Goal: Transaction & Acquisition: Purchase product/service

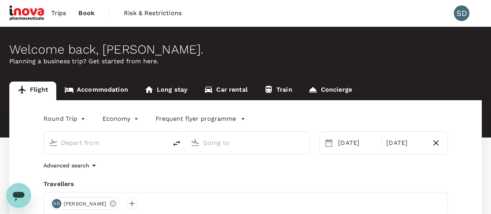
type input "Singapore Changi (SIN)"
type input "Suvarnabhumi Intl (BKK)"
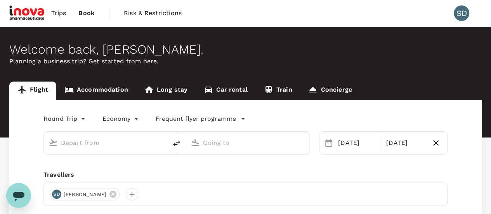
type input "Singapore Changi (SIN)"
type input "Suvarnabhumi Intl (BKK)"
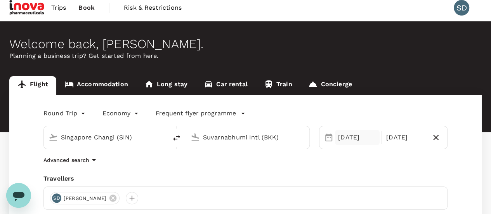
scroll to position [78, 0]
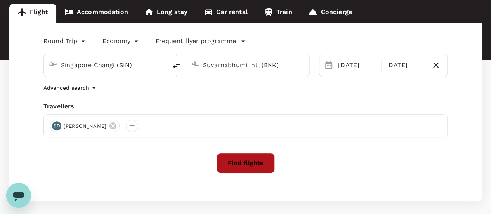
click at [253, 164] on button "Find flights" at bounding box center [246, 163] width 58 height 20
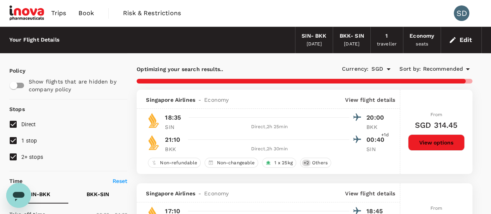
type input "1145"
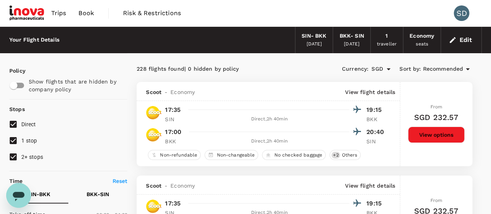
click at [16, 139] on input "1 stop" at bounding box center [13, 140] width 16 height 16
checkbox input "false"
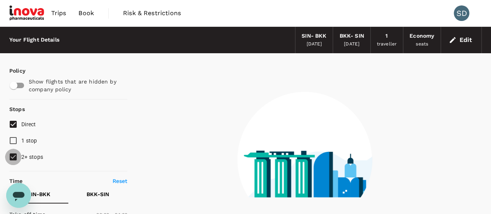
click at [14, 157] on input "2+ stops" at bounding box center [13, 157] width 16 height 16
checkbox input "false"
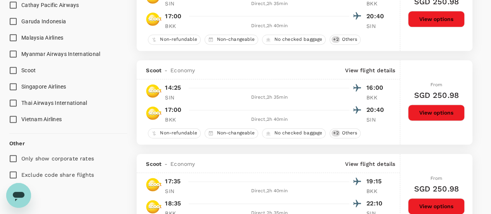
scroll to position [505, 0]
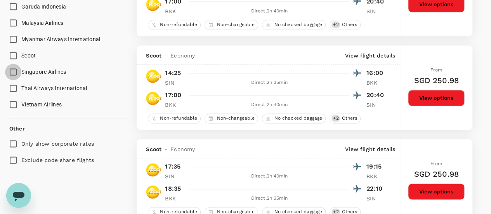
click at [14, 72] on input "Singapore Airlines" at bounding box center [13, 72] width 16 height 16
checkbox input "true"
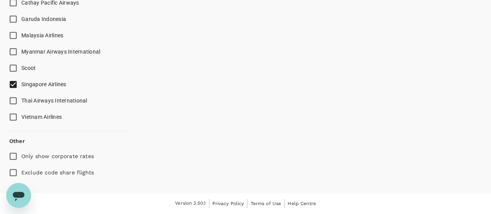
scroll to position [491, 0]
click at [12, 109] on input "Vietnam Airlines" at bounding box center [13, 117] width 16 height 16
checkbox input "true"
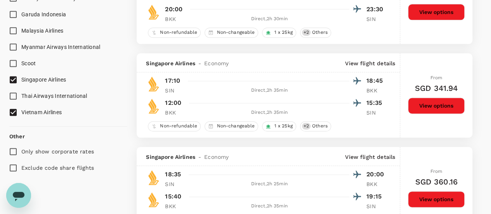
scroll to position [544, 0]
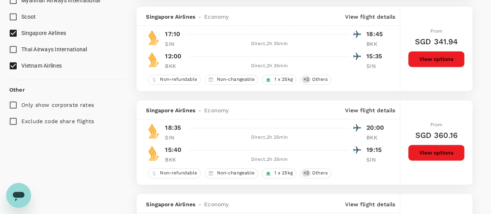
click at [12, 121] on input "Exclude code share flights" at bounding box center [13, 121] width 16 height 16
checkbox input "true"
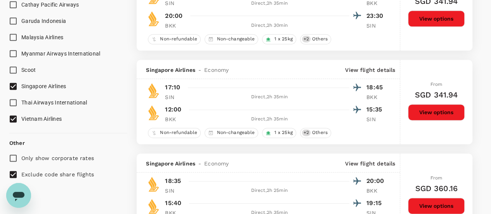
type input "SGD"
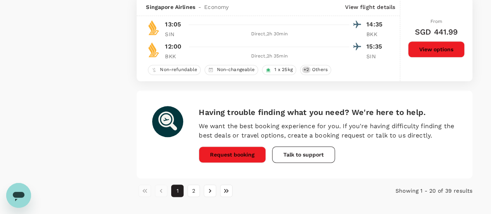
scroll to position [1887, 0]
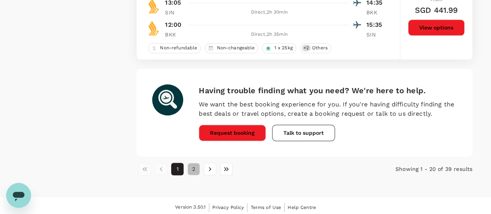
click at [193, 166] on button "2" at bounding box center [194, 169] width 12 height 12
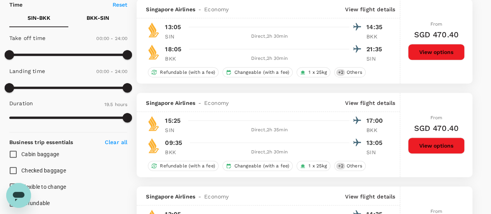
scroll to position [155, 0]
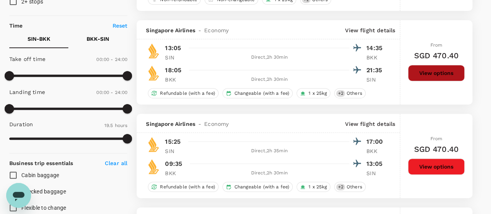
click at [444, 73] on button "View options" at bounding box center [436, 73] width 57 height 16
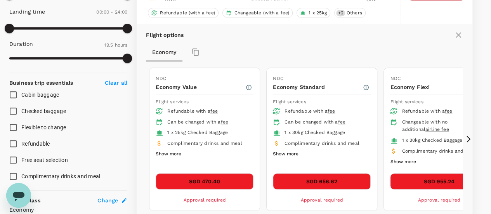
scroll to position [253, 0]
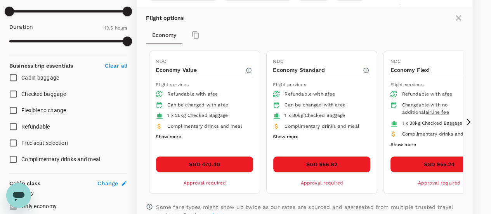
click at [178, 136] on button "Show more" at bounding box center [169, 137] width 26 height 10
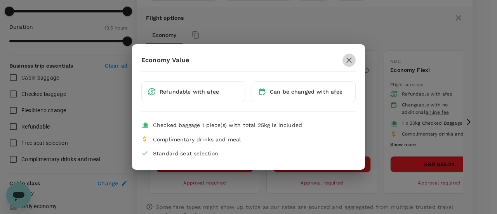
click at [351, 60] on icon "button" at bounding box center [349, 60] width 9 height 9
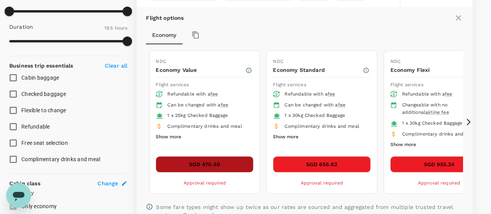
click at [228, 159] on button "SGD 470.40" at bounding box center [205, 164] width 98 height 16
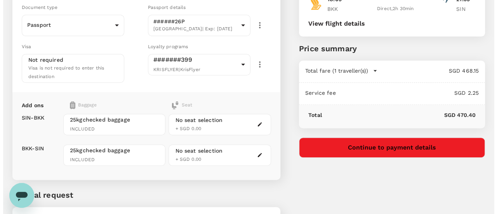
scroll to position [117, 0]
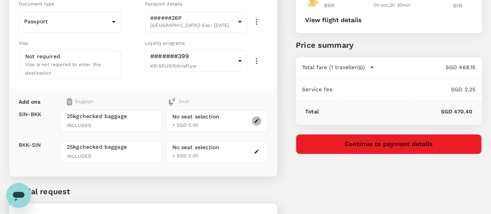
click at [259, 119] on icon "button" at bounding box center [257, 121] width 4 height 4
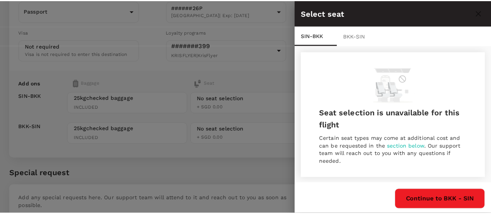
scroll to position [1, 0]
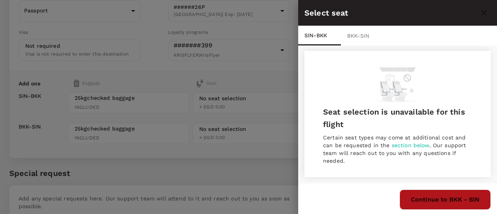
click at [478, 198] on button "Continue to BKK - SIN" at bounding box center [445, 200] width 91 height 20
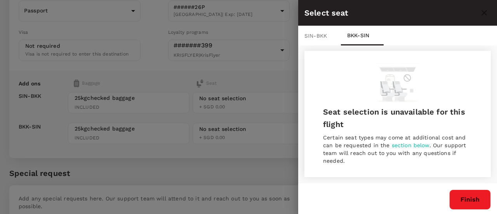
click at [267, 79] on div at bounding box center [248, 107] width 497 height 214
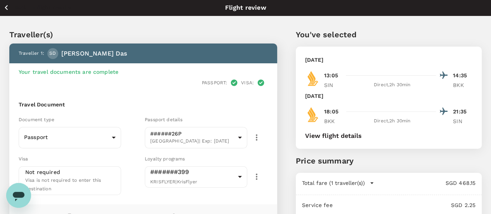
scroll to position [0, 0]
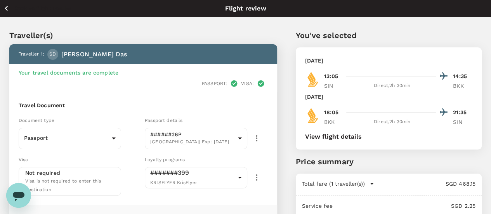
click at [10, 8] on icon "button" at bounding box center [7, 8] width 10 height 10
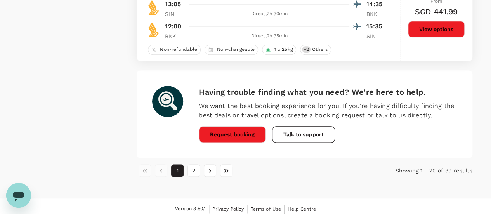
scroll to position [1887, 0]
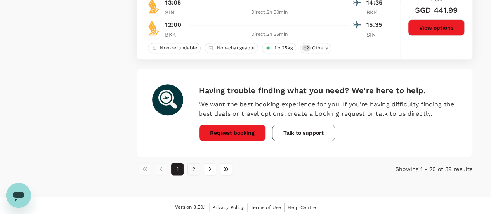
click at [191, 168] on button "2" at bounding box center [194, 169] width 12 height 12
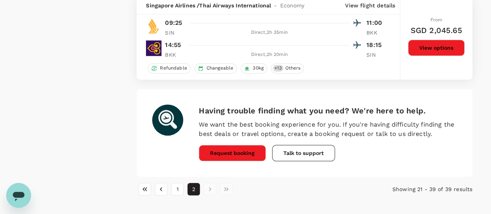
scroll to position [1793, 0]
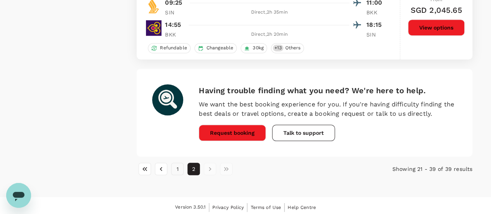
click at [176, 165] on button "1" at bounding box center [177, 169] width 12 height 12
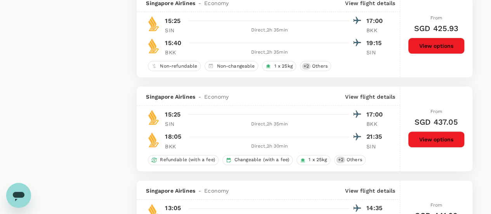
scroll to position [1593, 0]
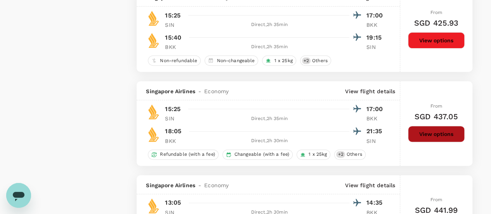
click at [441, 135] on button "View options" at bounding box center [436, 134] width 57 height 16
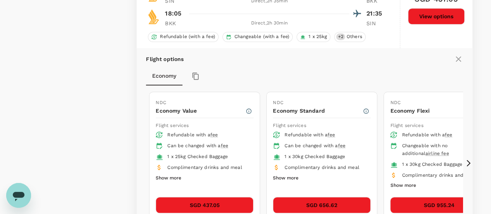
scroll to position [1749, 0]
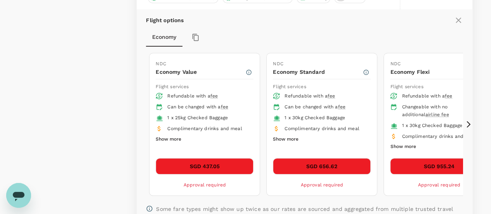
drag, startPoint x: 173, startPoint y: 137, endPoint x: 175, endPoint y: 141, distance: 4.7
click at [175, 141] on div "Refundable with a fee Can be changed with a fee 1 x 25kg Checked Baggage Compli…" at bounding box center [205, 121] width 98 height 61
click at [176, 136] on button "Show more" at bounding box center [169, 139] width 26 height 10
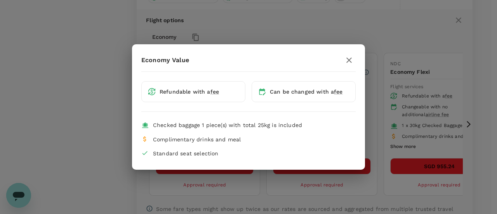
click at [350, 62] on icon "button" at bounding box center [349, 59] width 5 height 5
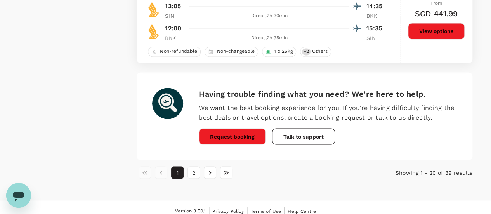
scroll to position [2102, 0]
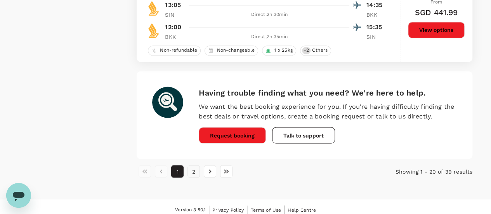
click at [192, 166] on button "2" at bounding box center [194, 171] width 12 height 12
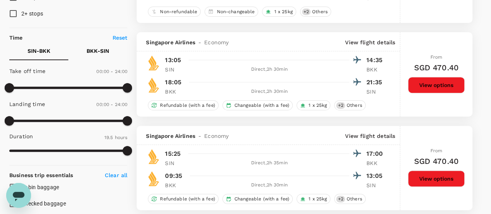
scroll to position [155, 0]
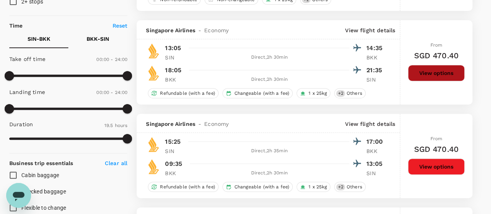
click at [439, 76] on button "View options" at bounding box center [436, 73] width 57 height 16
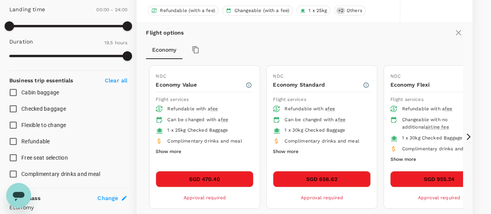
scroll to position [253, 0]
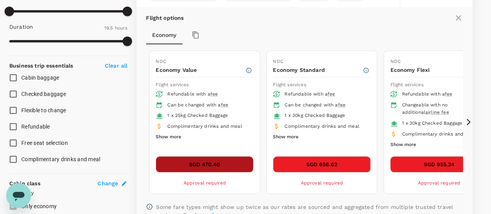
click at [228, 164] on button "SGD 470.40" at bounding box center [205, 164] width 98 height 16
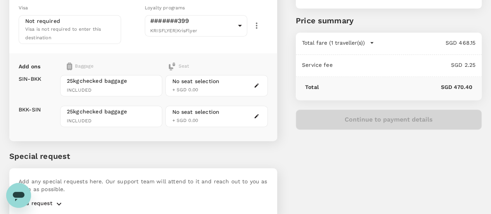
scroll to position [158, 0]
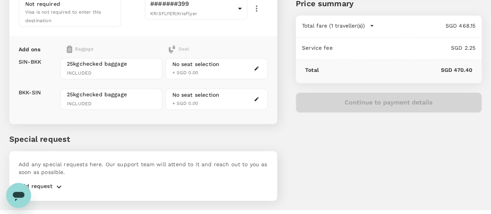
click at [261, 94] on button "button" at bounding box center [256, 98] width 9 height 9
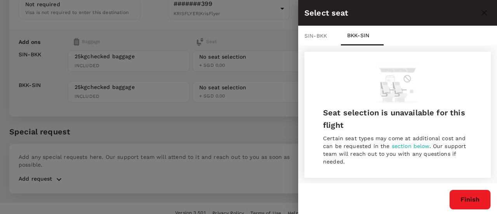
click at [258, 113] on div at bounding box center [248, 107] width 497 height 214
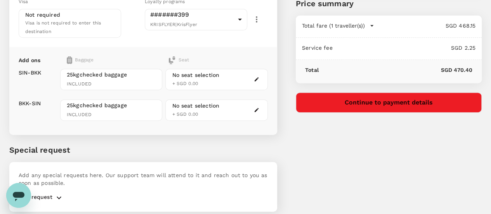
click at [51, 193] on p "Add request" at bounding box center [36, 197] width 34 height 9
click at [58, 193] on icon "button" at bounding box center [58, 197] width 9 height 9
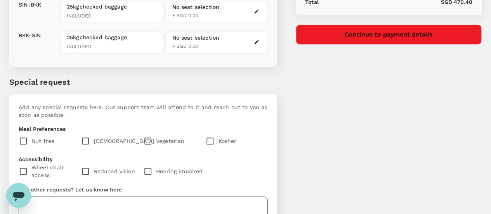
scroll to position [243, 0]
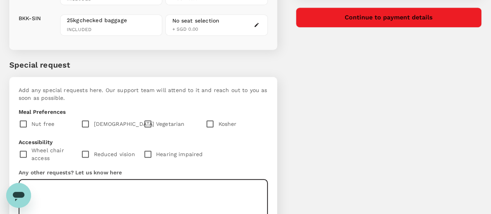
click at [127, 179] on textarea at bounding box center [143, 202] width 249 height 46
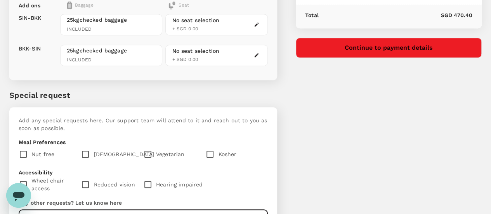
scroll to position [127, 0]
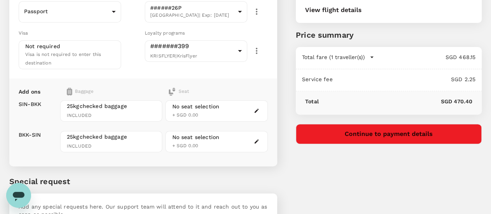
type textarea "Window seat"
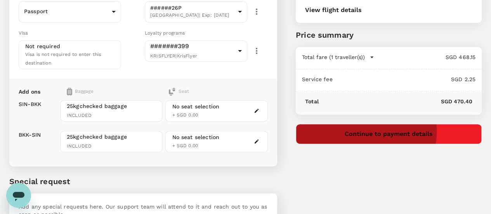
click at [395, 131] on button "Continue to payment details" at bounding box center [389, 134] width 186 height 20
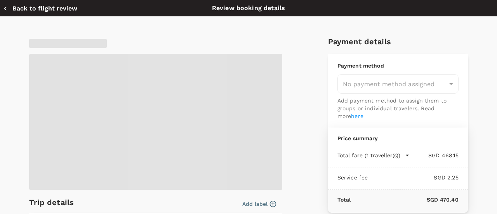
type input "9e677c2c-1b51-4fb9-8b8e-e61d94c42ce6"
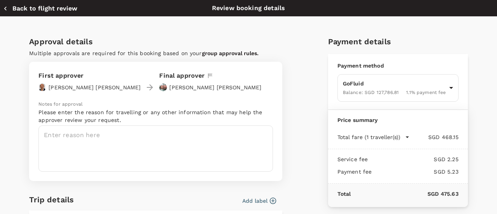
click at [9, 8] on icon "button" at bounding box center [6, 9] width 8 height 8
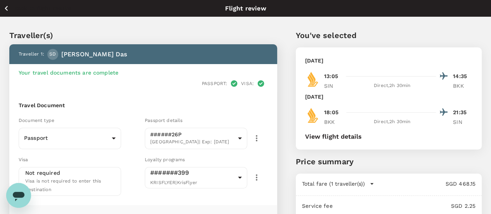
click at [6, 7] on icon "button" at bounding box center [7, 8] width 10 height 10
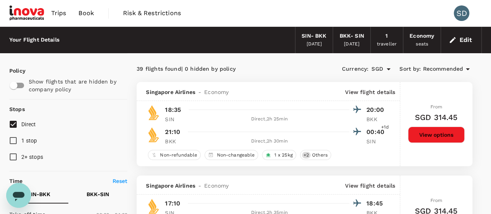
scroll to position [78, 0]
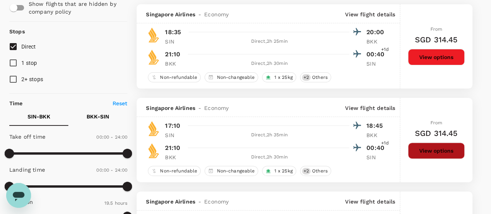
click at [426, 148] on button "View options" at bounding box center [436, 151] width 57 height 16
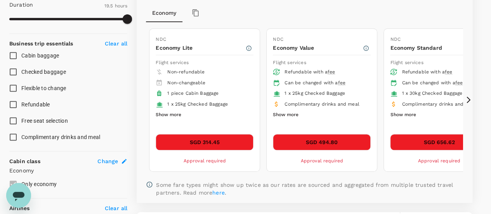
scroll to position [292, 0]
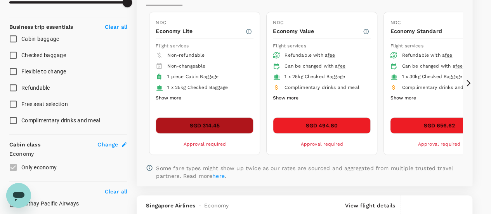
click at [225, 123] on button "SGD 314.45" at bounding box center [205, 125] width 98 height 16
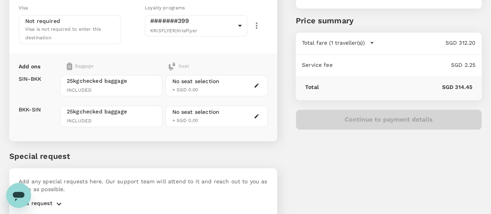
scroll to position [158, 0]
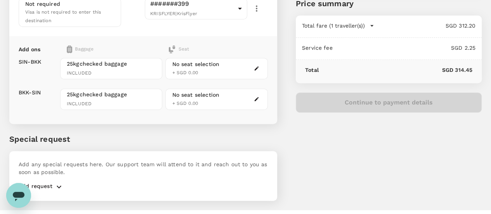
click at [380, 124] on div "You've selected Monday, 03 Nov 2025 17:10 18:45 SIN Direct , 2h 35min BKK Thurs…" at bounding box center [379, 31] width 205 height 357
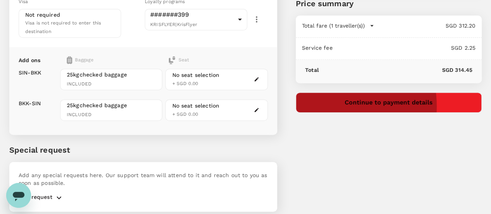
click at [373, 106] on div "Continue to payment details" at bounding box center [389, 102] width 186 height 20
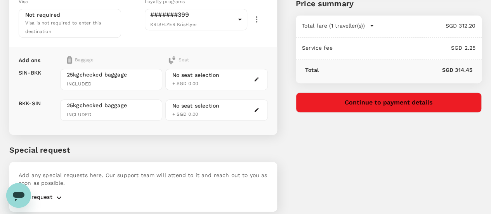
click at [387, 107] on button "Continue to payment details" at bounding box center [389, 102] width 186 height 20
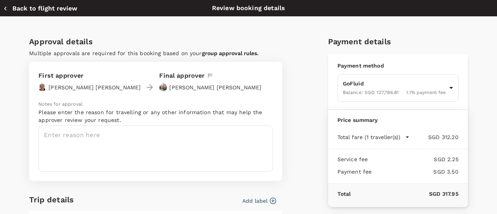
click at [18, 8] on button "Back to flight review" at bounding box center [40, 9] width 74 height 8
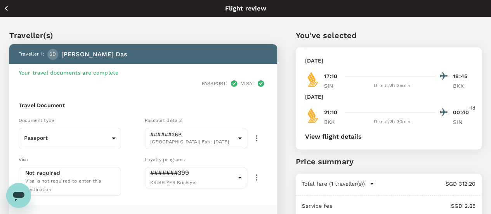
click at [5, 7] on icon "button" at bounding box center [7, 8] width 10 height 10
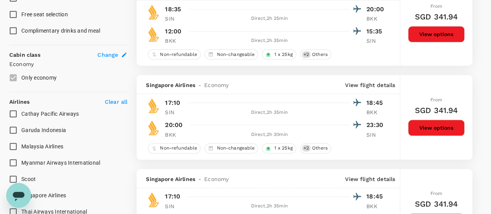
scroll to position [424, 0]
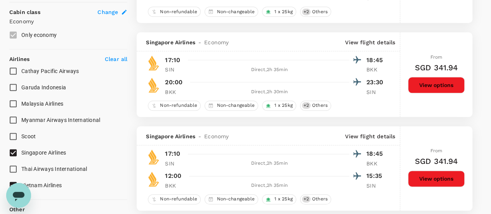
click at [15, 151] on input "Singapore Airlines" at bounding box center [13, 153] width 16 height 16
checkbox input "false"
click at [11, 182] on input "Vietnam Airlines" at bounding box center [13, 185] width 16 height 16
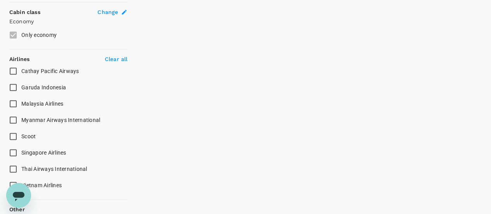
checkbox input "true"
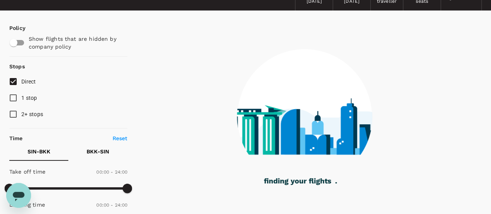
scroll to position [0, 0]
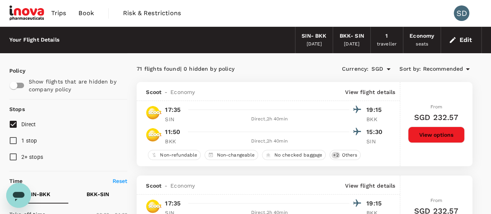
click at [432, 138] on button "View options" at bounding box center [436, 135] width 57 height 16
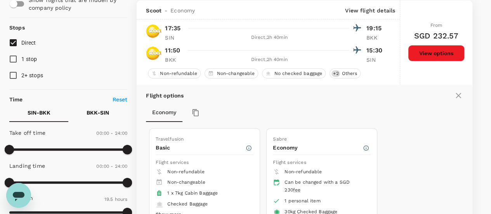
scroll to position [198, 0]
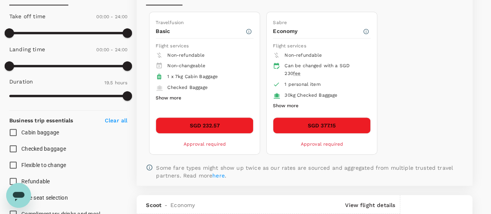
click at [222, 122] on button "SGD 232.57" at bounding box center [205, 125] width 98 height 16
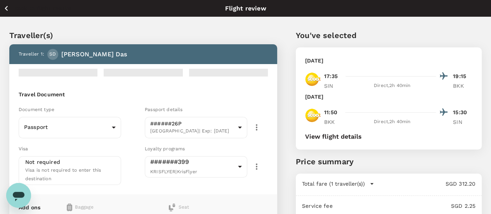
click at [9, 7] on icon "button" at bounding box center [7, 8] width 10 height 10
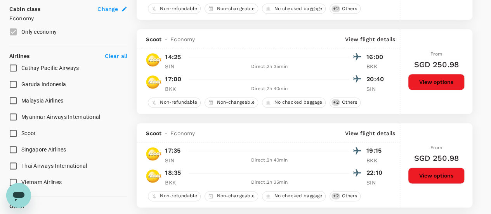
scroll to position [502, 0]
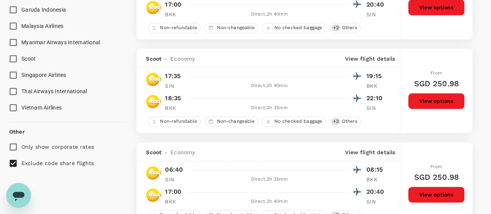
click at [11, 73] on input "Singapore Airlines" at bounding box center [13, 75] width 16 height 16
checkbox input "true"
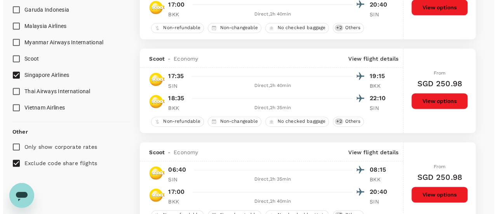
scroll to position [491, 0]
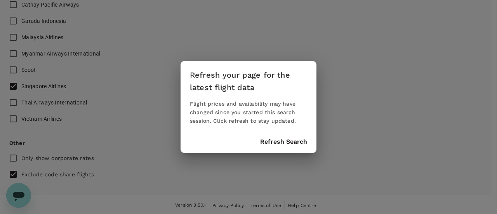
click at [283, 141] on button "Refresh Search" at bounding box center [283, 141] width 47 height 7
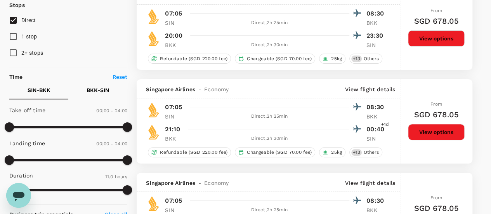
scroll to position [117, 0]
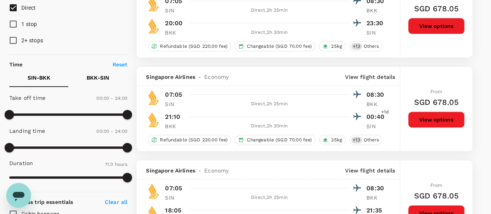
type input "1145"
checkbox input "false"
checkbox input "true"
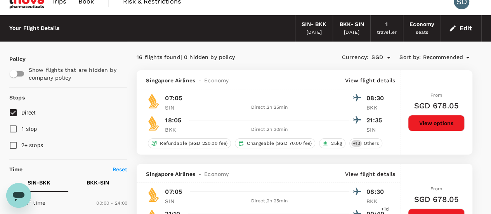
scroll to position [0, 0]
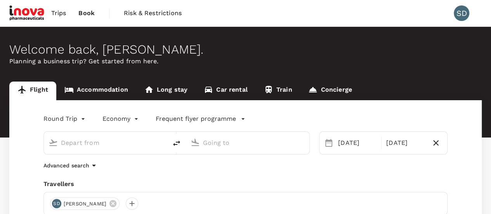
type input "Singapore Changi (SIN)"
type input "Suvarnabhumi Intl (BKK)"
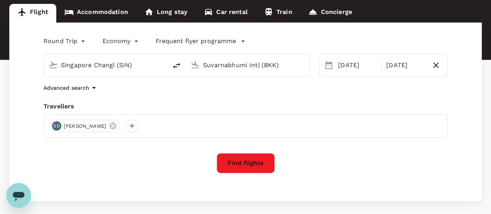
scroll to position [113, 0]
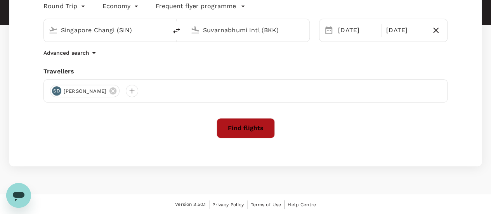
click at [250, 127] on button "Find flights" at bounding box center [246, 128] width 58 height 20
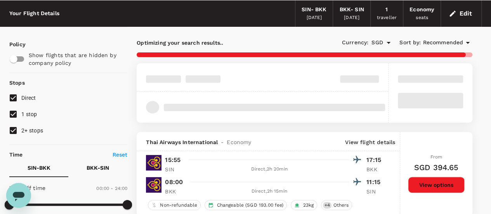
scroll to position [39, 0]
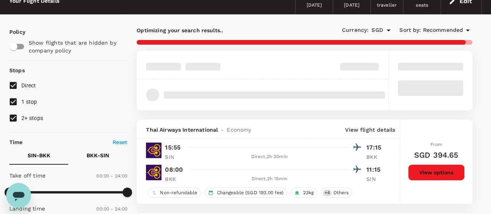
click at [14, 101] on input "1 stop" at bounding box center [13, 102] width 16 height 16
checkbox input "false"
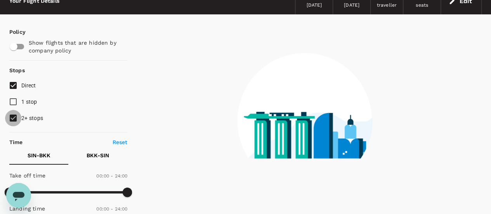
click at [16, 120] on input "2+ stops" at bounding box center [13, 118] width 16 height 16
checkbox input "false"
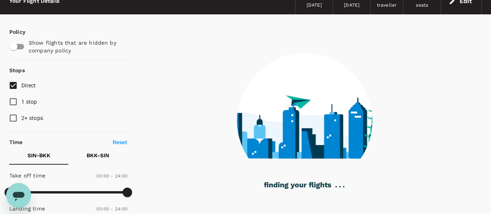
type input "1145"
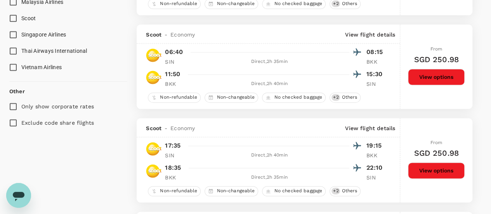
scroll to position [544, 0]
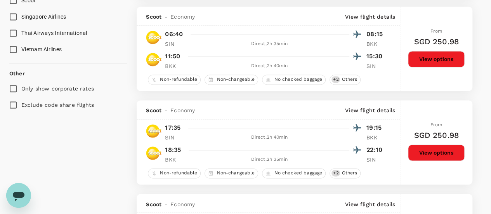
click at [12, 104] on input "Exclude code share flights" at bounding box center [13, 105] width 16 height 16
checkbox input "true"
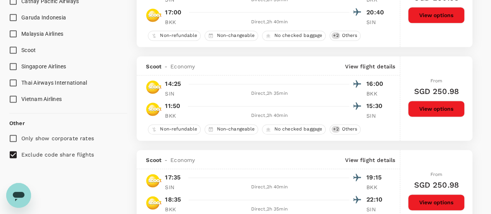
scroll to position [466, 0]
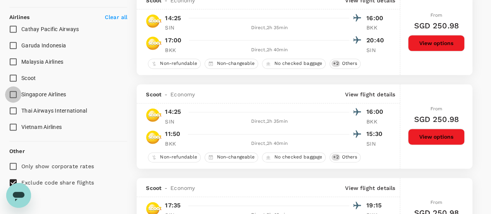
click at [11, 92] on input "Singapore Airlines" at bounding box center [13, 94] width 16 height 16
checkbox input "true"
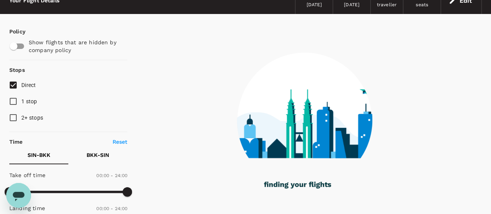
scroll to position [39, 0]
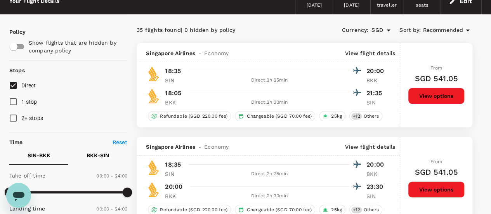
click at [466, 31] on icon at bounding box center [467, 30] width 9 height 9
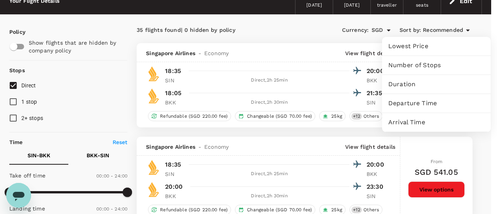
click at [409, 47] on span "Lowest Price" at bounding box center [437, 46] width 96 height 9
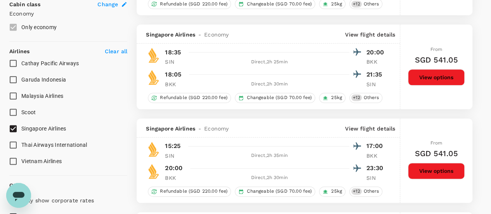
scroll to position [466, 0]
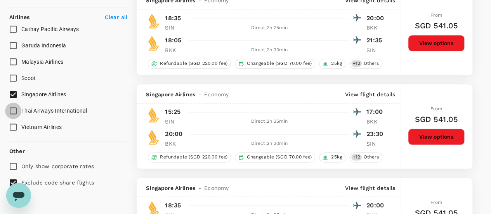
click at [12, 111] on input "Thai Airways International" at bounding box center [13, 111] width 16 height 16
checkbox input "true"
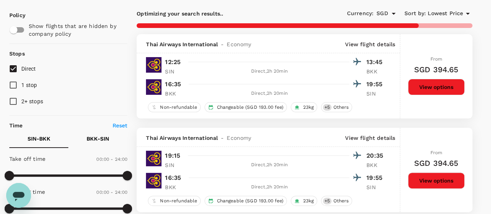
scroll to position [0, 0]
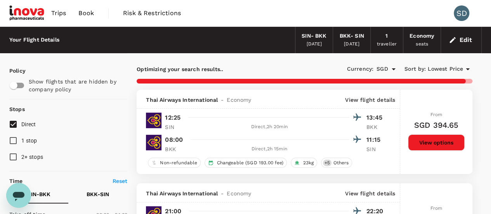
click at [463, 69] on span "Lowest Price" at bounding box center [445, 69] width 35 height 9
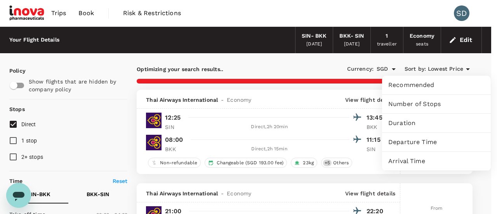
click at [426, 82] on span "Recommended" at bounding box center [437, 84] width 96 height 9
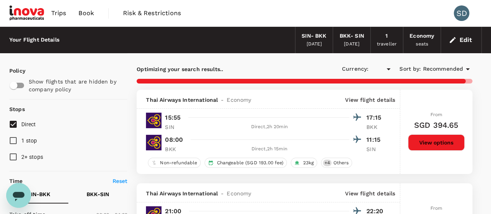
type input "SGD"
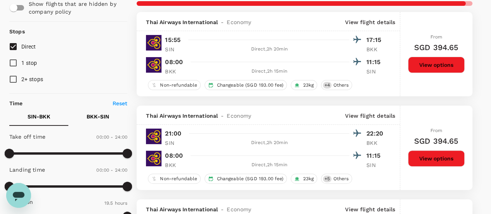
scroll to position [117, 0]
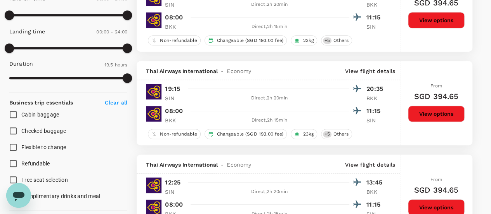
checkbox input "false"
checkbox input "true"
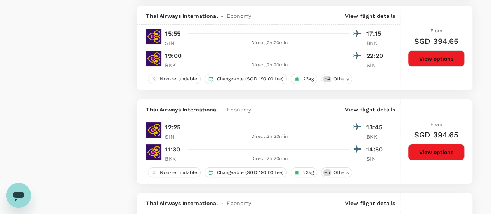
scroll to position [1515, 0]
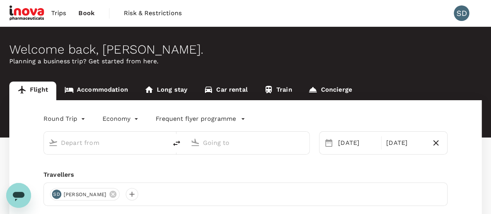
type input "Singapore Changi (SIN)"
type input "Suvarnabhumi Intl (BKK)"
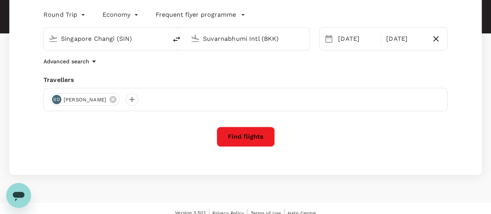
scroll to position [113, 0]
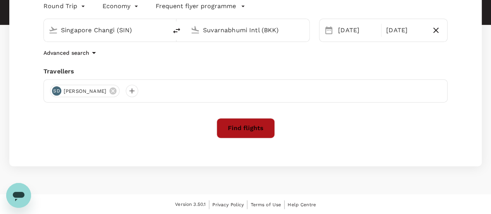
click at [249, 130] on button "Find flights" at bounding box center [246, 128] width 58 height 20
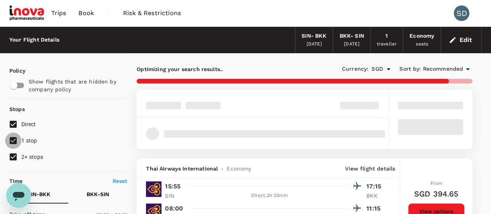
click at [13, 141] on input "1 stop" at bounding box center [13, 140] width 16 height 16
checkbox input "false"
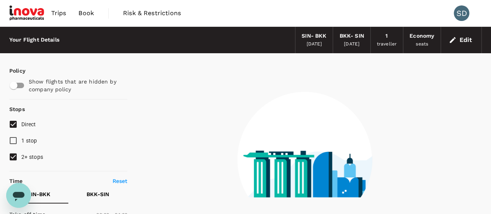
click at [15, 156] on input "2+ stops" at bounding box center [13, 157] width 16 height 16
checkbox input "false"
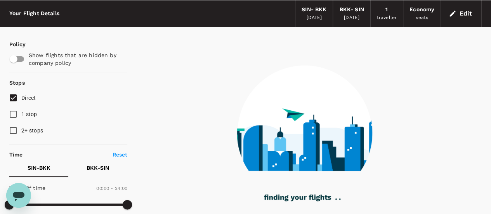
scroll to position [39, 0]
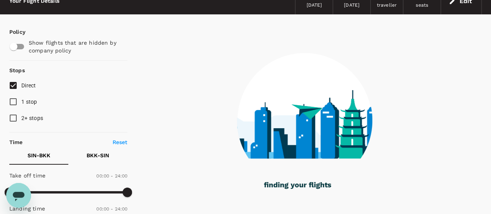
type input "1145"
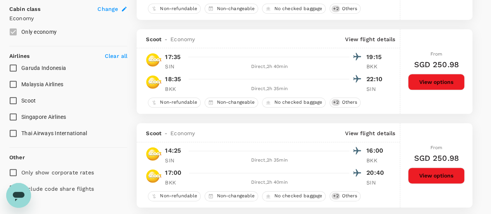
scroll to position [505, 0]
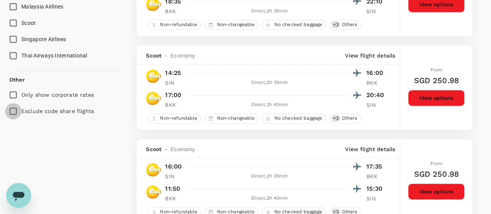
click at [12, 110] on input "Exclude code share flights" at bounding box center [13, 111] width 16 height 16
checkbox input "true"
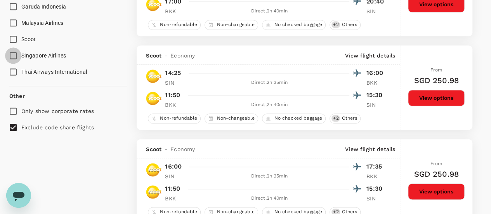
click at [14, 56] on input "Singapore Airlines" at bounding box center [13, 55] width 16 height 16
checkbox input "true"
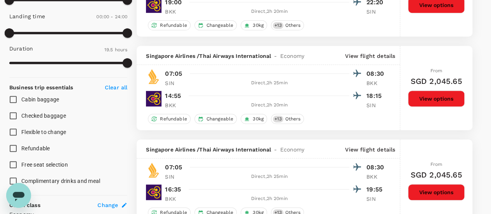
scroll to position [233, 0]
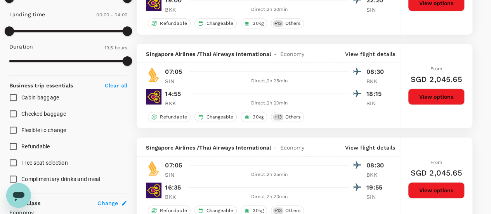
click at [122, 84] on p "Clear all" at bounding box center [116, 86] width 23 height 8
click at [111, 84] on p "Clear all" at bounding box center [116, 86] width 23 height 8
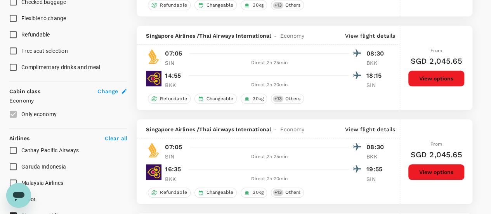
scroll to position [350, 0]
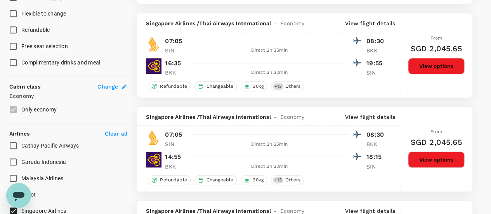
click at [107, 85] on span "Change" at bounding box center [108, 87] width 21 height 8
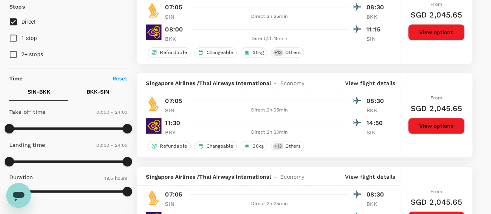
type input "Singapore Changi (SIN)"
type input "Suvarnabhumi Intl (BKK)"
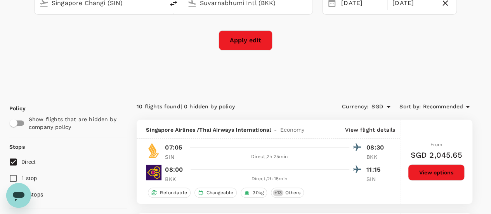
scroll to position [117, 0]
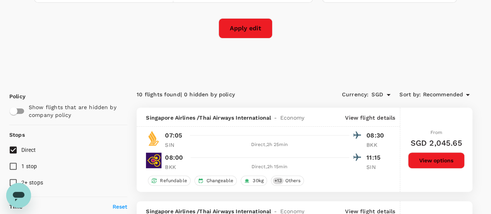
click at [240, 32] on button "Apply edit" at bounding box center [246, 28] width 54 height 20
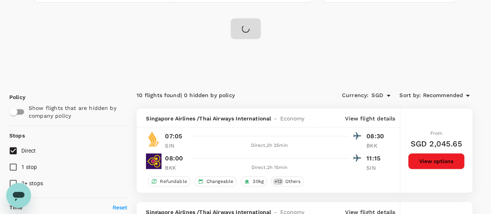
checkbox input "false"
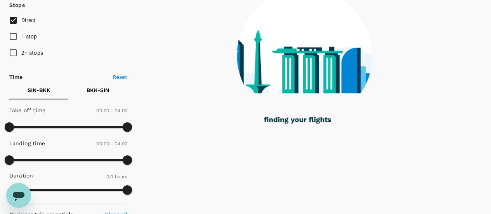
scroll to position [117, 0]
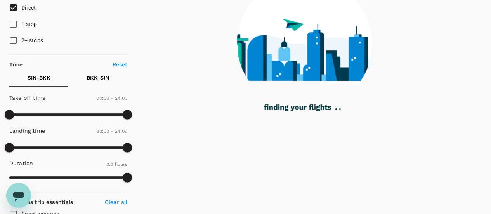
type input "660"
checkbox input "true"
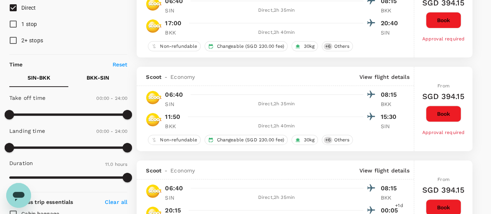
type input "1145"
checkbox input "false"
checkbox input "true"
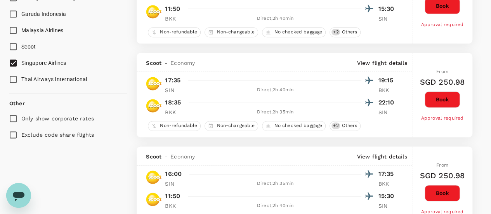
scroll to position [505, 0]
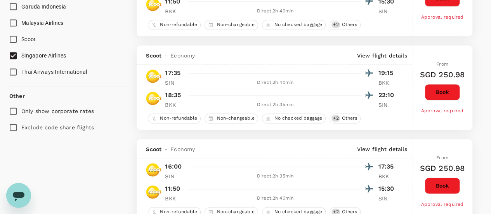
click at [13, 126] on input "Exclude code share flights" at bounding box center [13, 127] width 16 height 16
checkbox input "true"
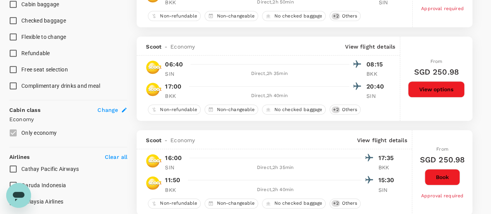
scroll to position [311, 0]
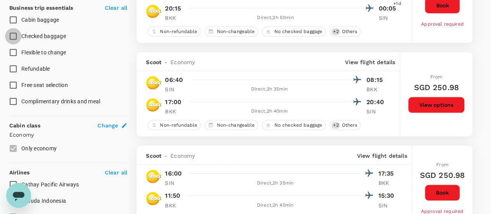
click at [14, 36] on input "Checked baggage" at bounding box center [13, 36] width 16 height 16
checkbox input "true"
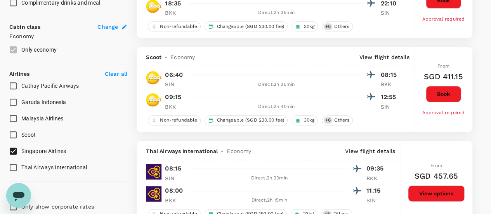
scroll to position [427, 0]
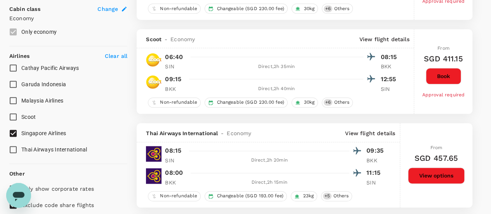
click at [13, 131] on input "Singapore Airlines" at bounding box center [13, 133] width 16 height 16
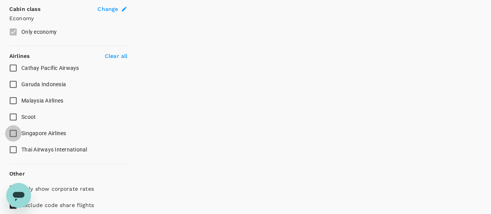
click at [12, 131] on input "Singapore Airlines" at bounding box center [13, 133] width 16 height 16
checkbox input "true"
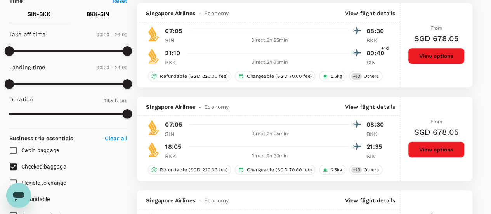
scroll to position [233, 0]
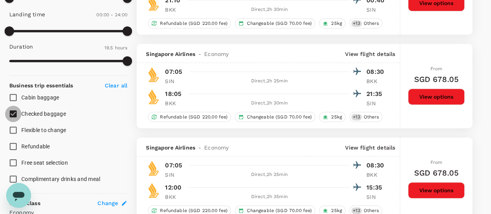
click at [12, 112] on input "Checked baggage" at bounding box center [13, 114] width 16 height 16
checkbox input "false"
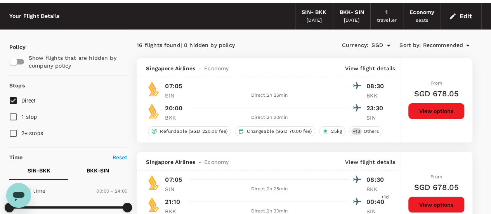
scroll to position [0, 0]
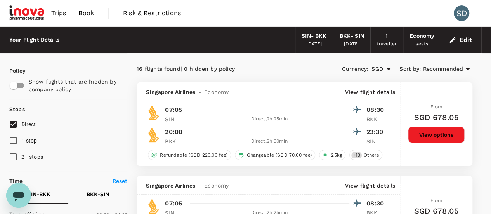
click at [442, 68] on span "Recommended" at bounding box center [443, 69] width 40 height 9
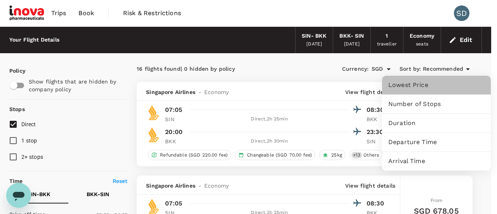
click at [417, 88] on span "Lowest Price" at bounding box center [437, 84] width 96 height 9
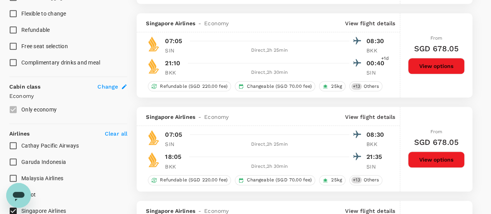
scroll to position [311, 0]
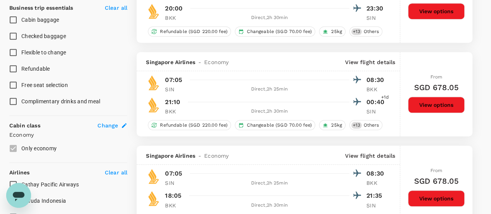
click at [112, 7] on p "Clear all" at bounding box center [116, 8] width 23 height 8
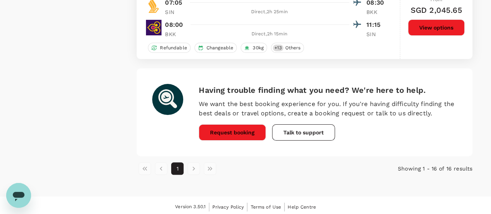
scroll to position [0, 0]
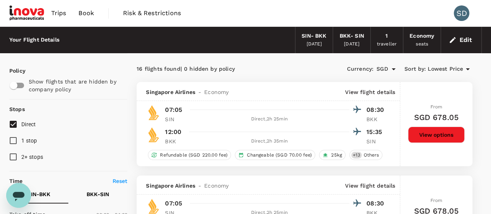
click at [24, 38] on div "Your Flight Details" at bounding box center [34, 40] width 50 height 9
click at [85, 13] on span "Book" at bounding box center [86, 13] width 16 height 9
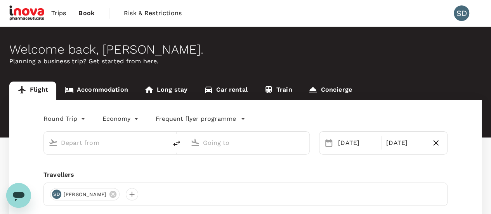
type input "Singapore Changi (SIN)"
type input "Suvarnabhumi Intl (BKK)"
type input "Singapore Changi (SIN)"
type input "Suvarnabhumi Intl (BKK)"
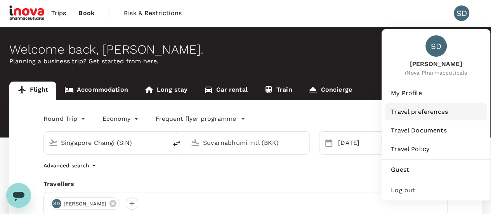
click at [430, 111] on span "Travel preferences" at bounding box center [436, 111] width 90 height 9
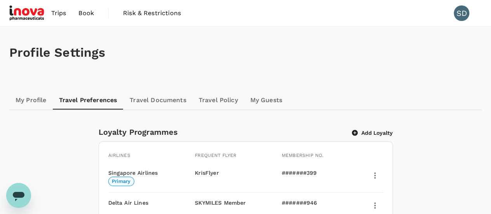
click at [155, 102] on link "Travel Documents" at bounding box center [158, 100] width 69 height 19
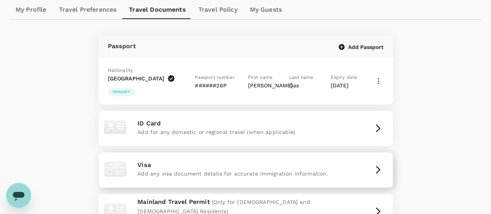
scroll to position [39, 0]
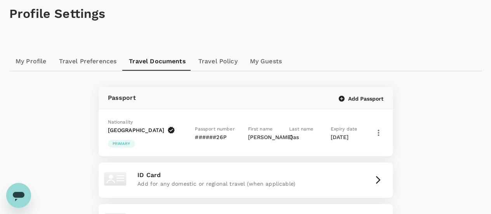
click at [223, 60] on link "Travel Policy" at bounding box center [218, 61] width 52 height 19
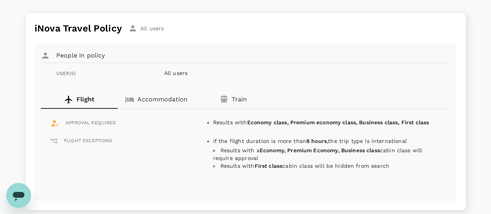
scroll to position [117, 0]
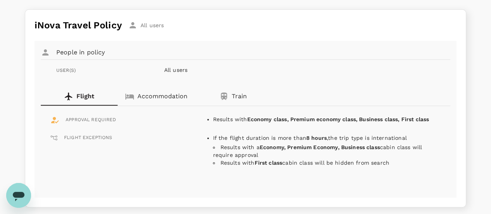
click at [102, 118] on span "APPROVAL REQUIRED" at bounding box center [91, 120] width 51 height 8
click at [99, 138] on span "FLIGHT EXCEPTIONS" at bounding box center [88, 138] width 49 height 8
click at [53, 136] on icon at bounding box center [54, 138] width 7 height 5
click at [184, 96] on p "Accommodation" at bounding box center [163, 96] width 50 height 9
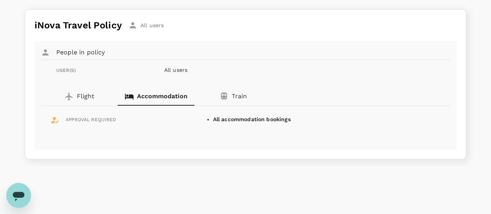
click at [235, 95] on p "Train" at bounding box center [239, 96] width 15 height 9
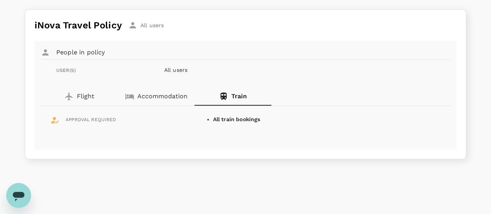
click at [155, 98] on p "Accommodation" at bounding box center [163, 96] width 50 height 9
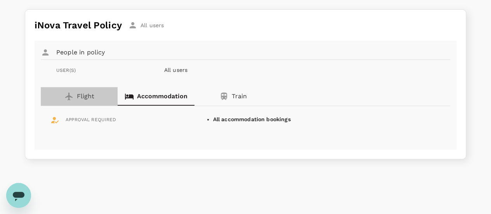
click at [70, 96] on icon "button" at bounding box center [68, 96] width 7 height 8
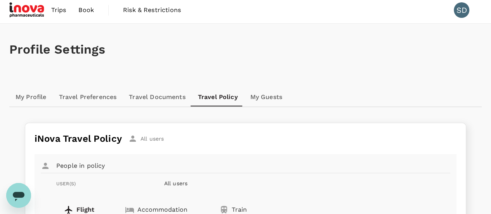
scroll to position [0, 0]
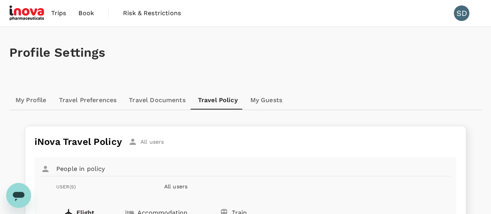
click at [271, 100] on link "My Guests" at bounding box center [266, 100] width 44 height 19
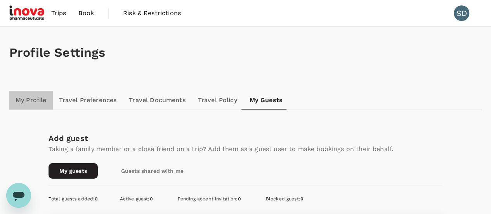
click at [32, 102] on link "My Profile" at bounding box center [31, 100] width 44 height 19
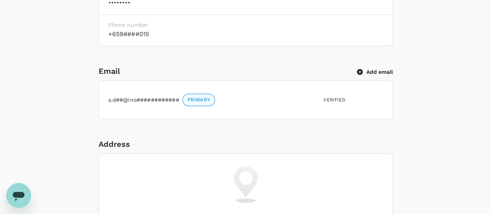
scroll to position [33, 0]
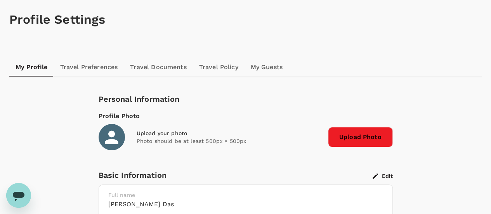
click at [87, 65] on link "Travel Preferences" at bounding box center [89, 67] width 70 height 19
